Goal: Navigation & Orientation: Find specific page/section

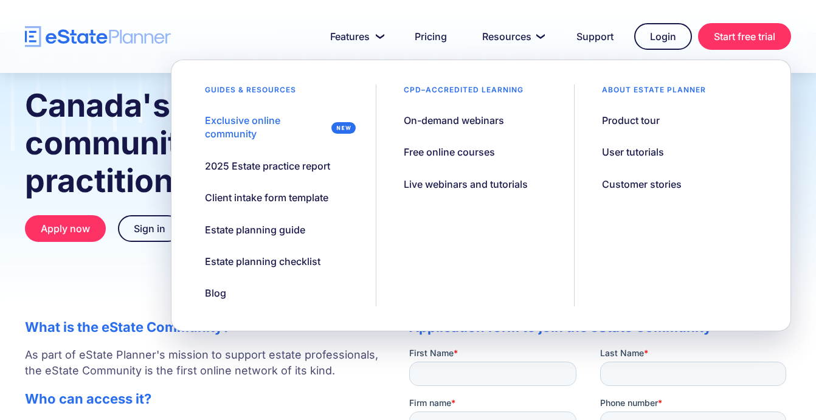
scroll to position [243, 0]
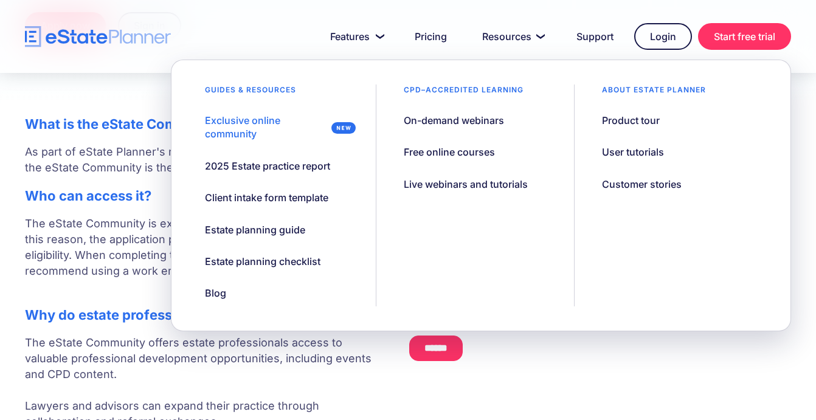
click at [618, 391] on div "What is the eState Community? As part of eState Planner's mission to support es…" at bounding box center [408, 293] width 803 height 379
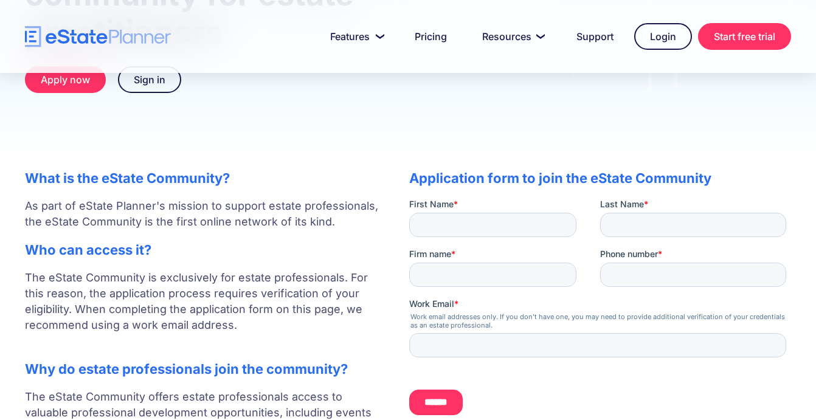
scroll to position [0, 0]
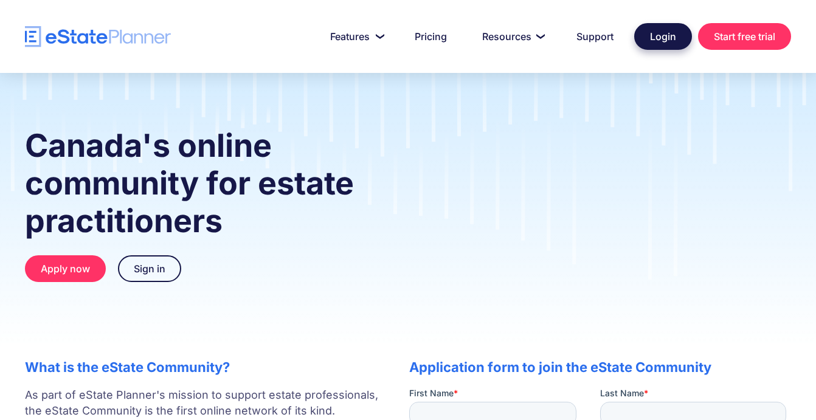
click at [673, 34] on link "Login" at bounding box center [663, 36] width 58 height 27
click at [429, 35] on link "Pricing" at bounding box center [430, 36] width 61 height 24
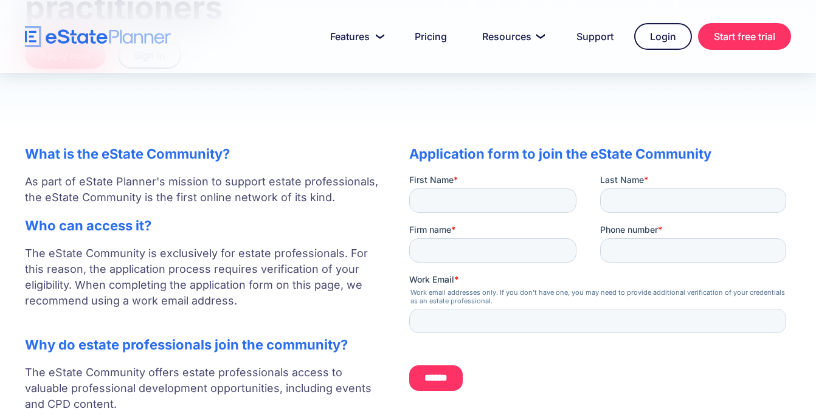
scroll to position [243, 0]
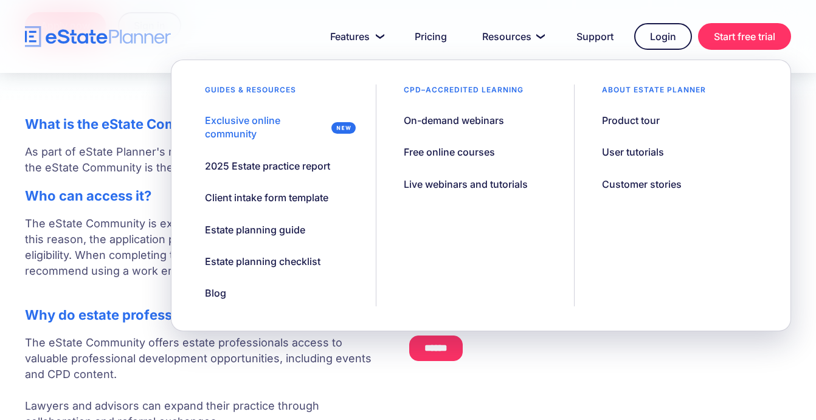
click at [552, 379] on div "Application form to join the eState Community" at bounding box center [600, 244] width 382 height 280
